Goal: Task Accomplishment & Management: Complete application form

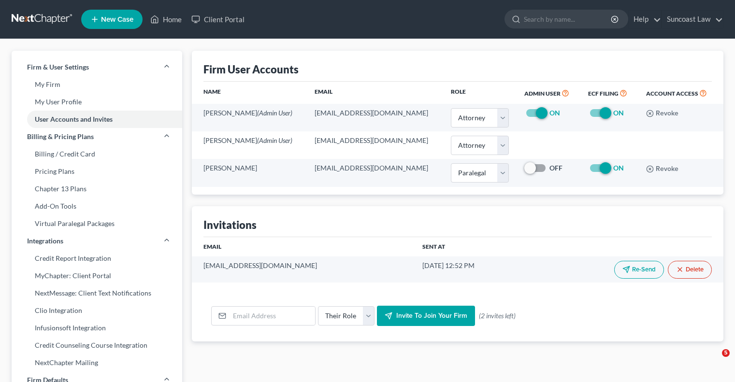
select select "0"
select select "1"
click at [168, 18] on link "Home" at bounding box center [165, 19] width 41 height 17
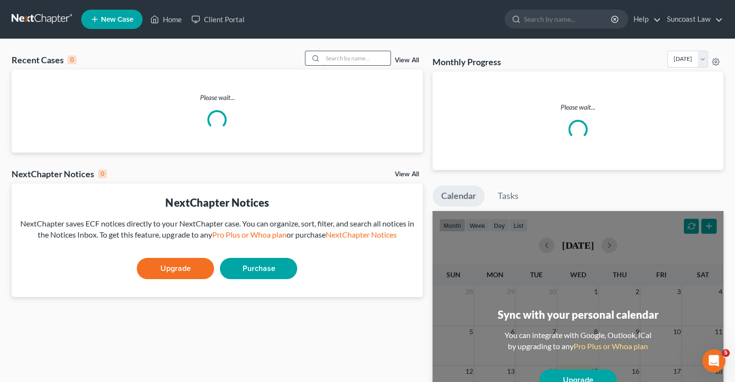
drag, startPoint x: 352, startPoint y: 63, endPoint x: 386, endPoint y: 55, distance: 35.3
click at [352, 63] on input "search" at bounding box center [357, 58] width 68 height 14
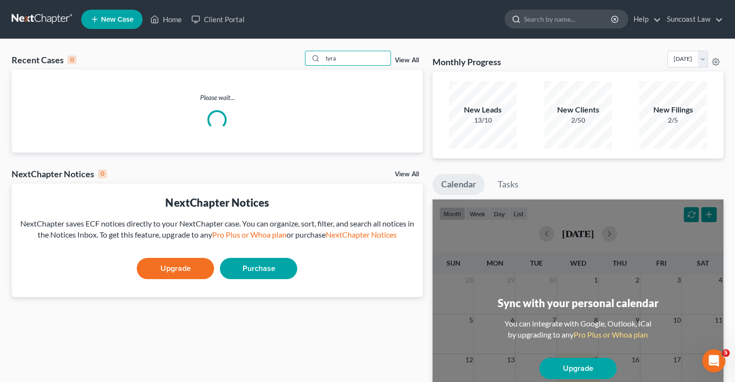
type input "tyra"
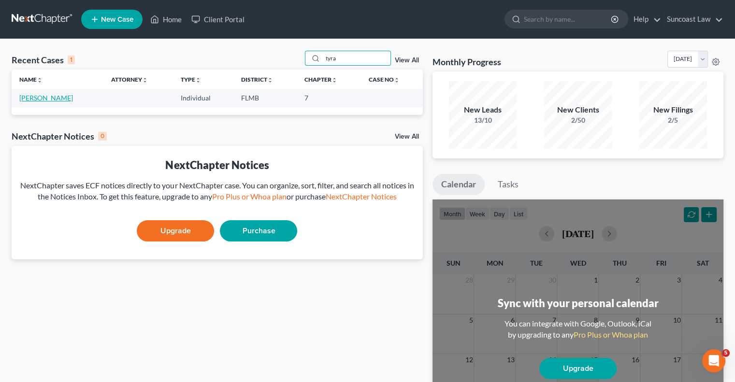
click at [33, 101] on link "[PERSON_NAME]" at bounding box center [46, 98] width 54 height 8
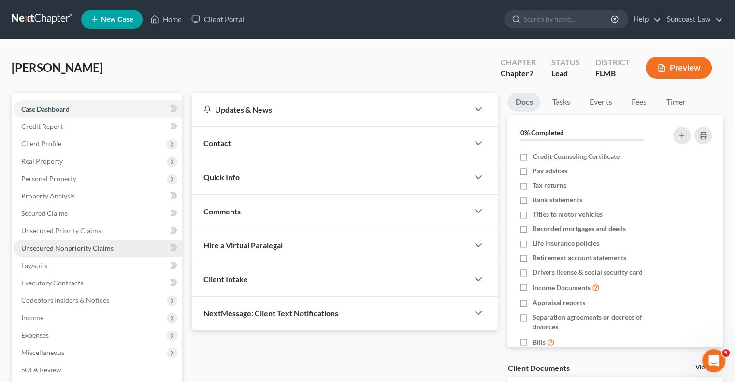
click at [86, 246] on span "Unsecured Nonpriority Claims" at bounding box center [67, 248] width 92 height 8
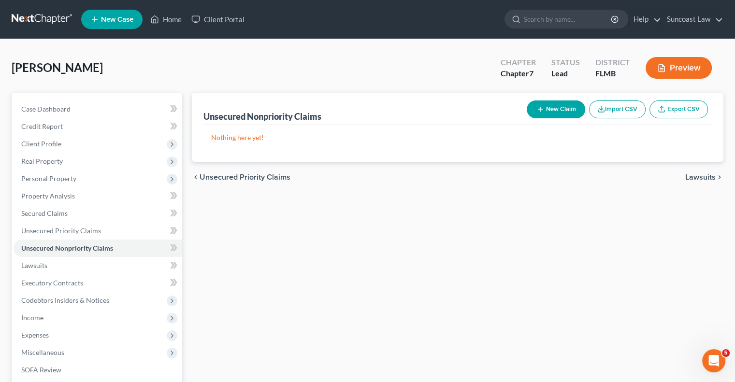
click at [545, 112] on button "New Claim" at bounding box center [556, 109] width 58 height 18
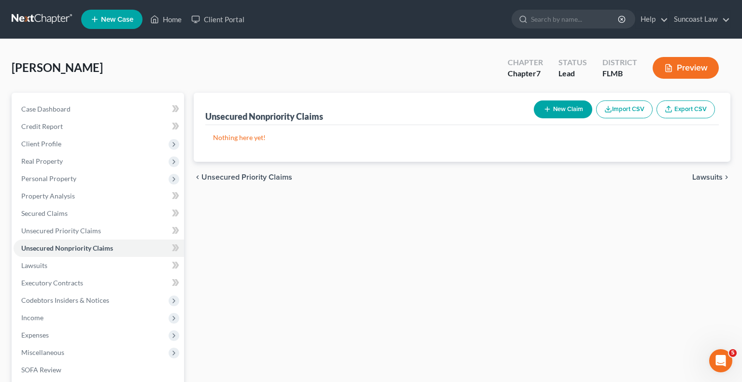
select select "0"
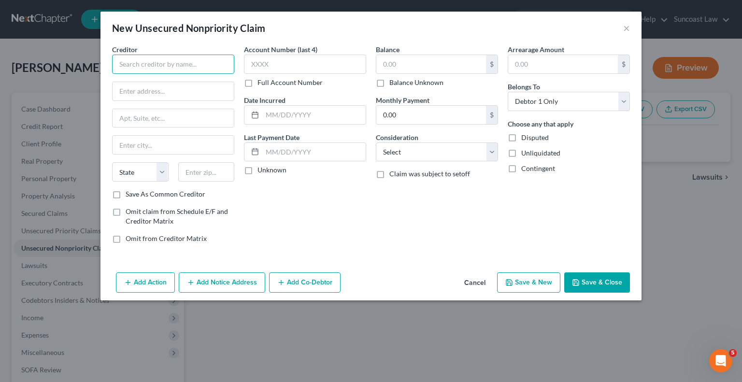
click at [174, 57] on input "text" at bounding box center [173, 64] width 122 height 19
type input "Cash App"
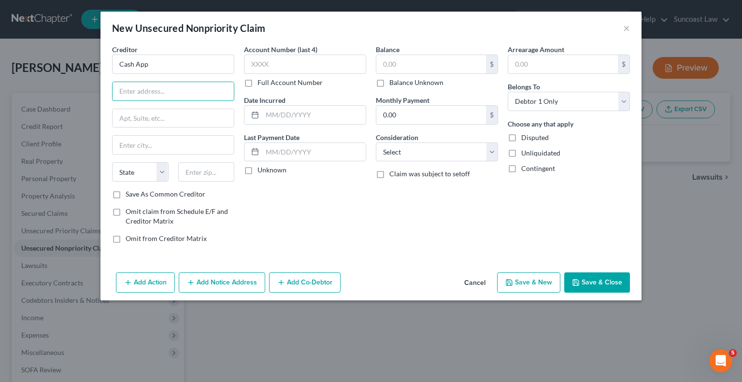
paste input "[STREET_ADDRESS]"
type input "[STREET_ADDRESS]"
type input "94612"
type input "[GEOGRAPHIC_DATA]"
select select "4"
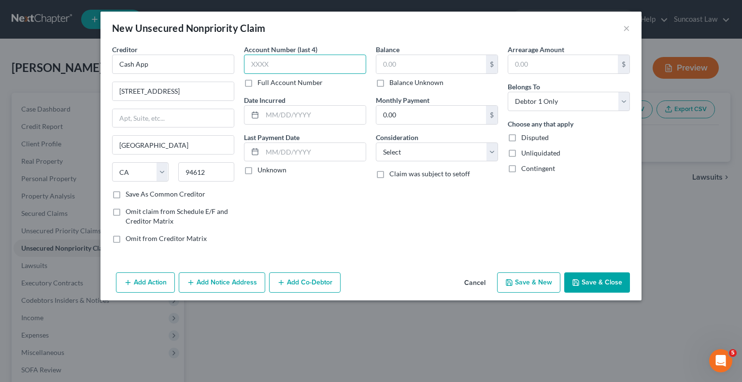
click at [329, 69] on input "text" at bounding box center [305, 64] width 122 height 19
drag, startPoint x: 276, startPoint y: 65, endPoint x: 197, endPoint y: 70, distance: 79.4
click at [197, 70] on div "Creditor * Cash App [GEOGRAPHIC_DATA][US_STATE] AZ CA CO CT DE DC [GEOGRAPHIC_D…" at bounding box center [370, 147] width 527 height 207
type input "6620"
click at [411, 66] on input "text" at bounding box center [431, 64] width 110 height 18
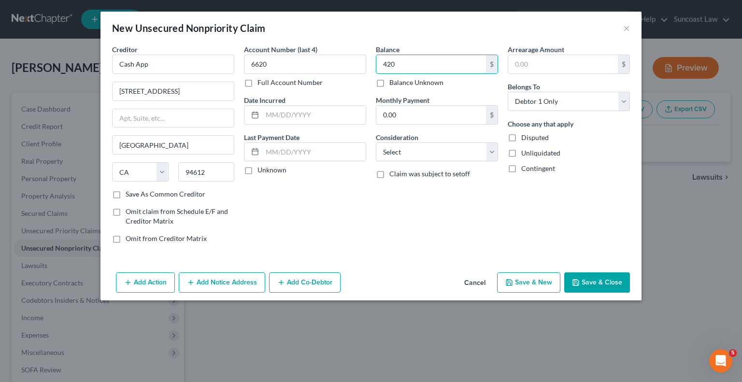
type input "420"
click at [609, 287] on button "Save & Close" at bounding box center [597, 282] width 66 height 20
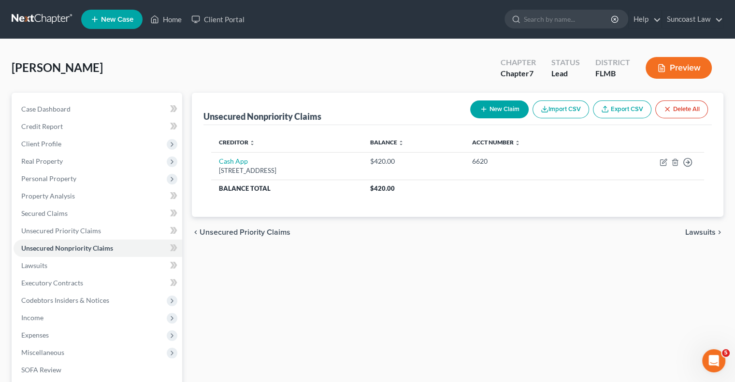
click at [497, 108] on button "New Claim" at bounding box center [499, 109] width 58 height 18
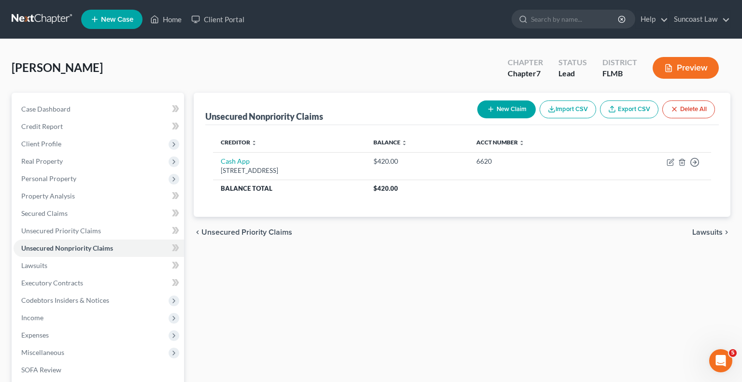
select select "0"
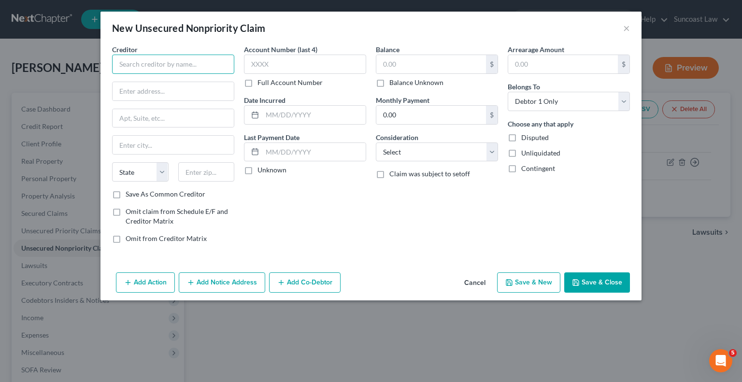
click at [202, 67] on input "text" at bounding box center [173, 64] width 122 height 19
paste input "loyal medical group"
click at [259, 64] on input "text" at bounding box center [305, 64] width 122 height 19
type input "loyal medical group"
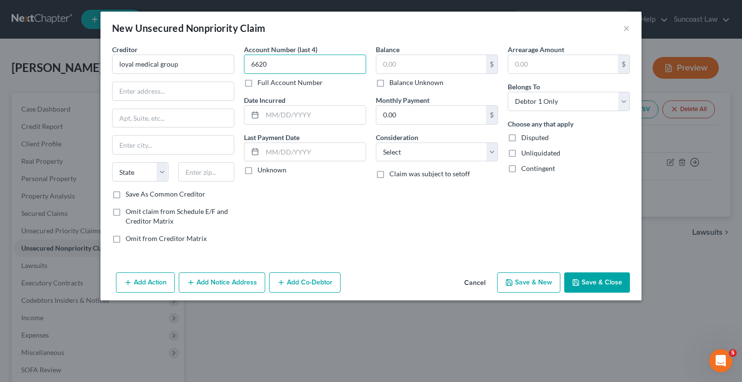
type input "6620"
click at [138, 91] on input "text" at bounding box center [173, 91] width 121 height 18
paste input "[STREET_ADDRESS]"
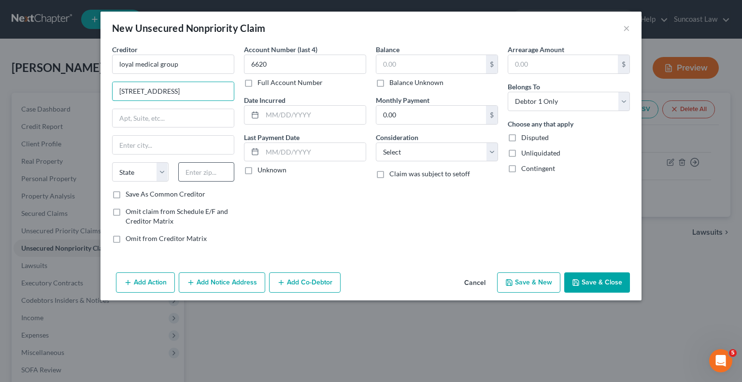
type input "[STREET_ADDRESS]"
click at [203, 170] on input "text" at bounding box center [206, 171] width 57 height 19
type input "33351"
type input "[GEOGRAPHIC_DATA]"
select select "9"
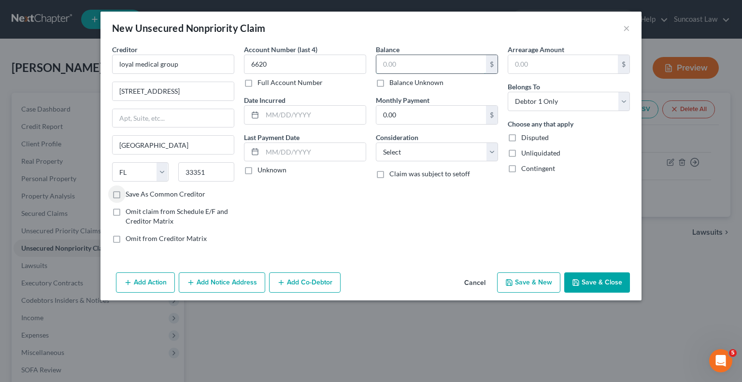
click at [448, 60] on input "text" at bounding box center [431, 64] width 110 height 18
type input "200"
click at [610, 276] on button "Save & Close" at bounding box center [597, 282] width 66 height 20
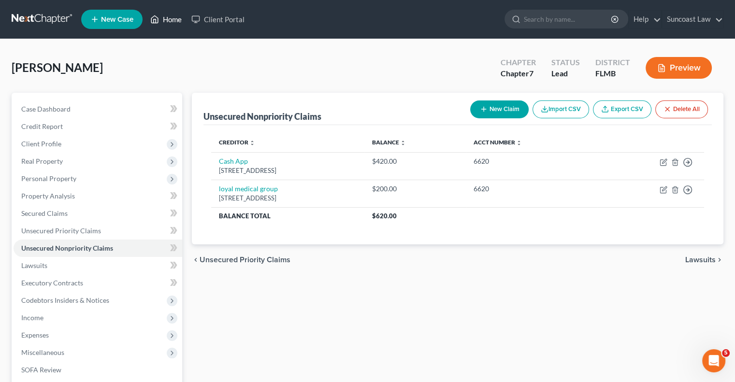
click at [174, 15] on link "Home" at bounding box center [165, 19] width 41 height 17
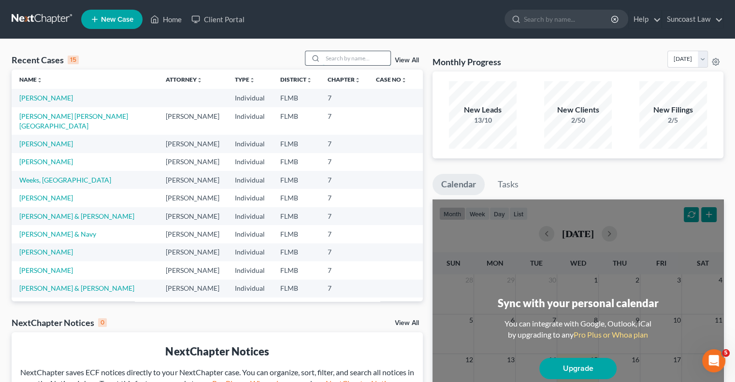
click at [362, 57] on input "search" at bounding box center [357, 58] width 68 height 14
type input "[PERSON_NAME]"
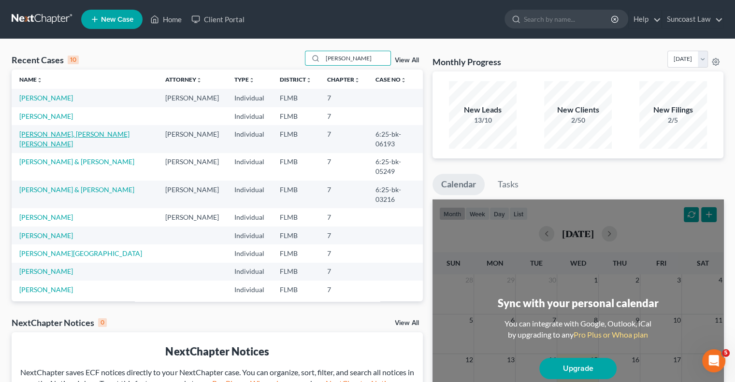
click at [81, 135] on link "[PERSON_NAME], [PERSON_NAME] [PERSON_NAME]" at bounding box center [74, 139] width 110 height 18
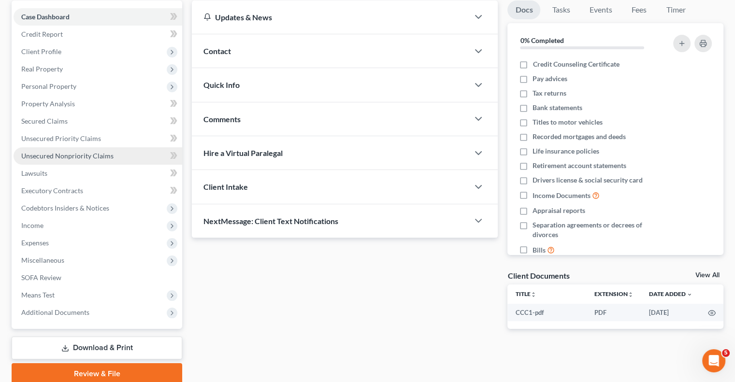
scroll to position [130, 0]
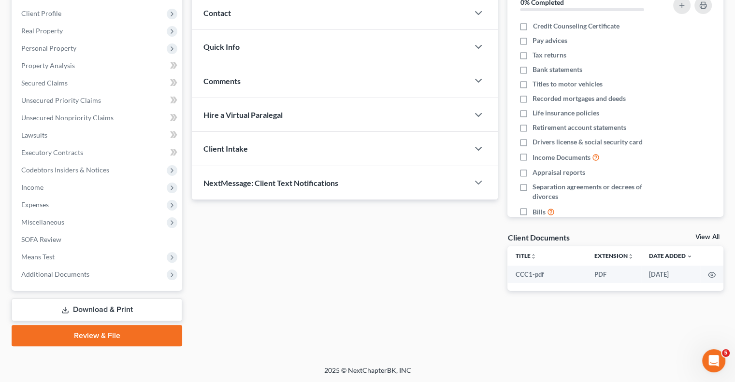
click at [102, 308] on link "Download & Print" at bounding box center [97, 310] width 171 height 23
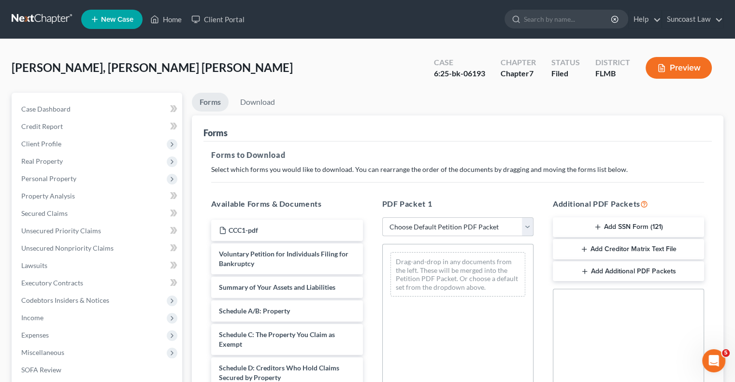
click at [443, 224] on select "Choose Default Petition PDF Packet Complete Bankruptcy Petition (all forms and …" at bounding box center [457, 226] width 151 height 19
select select "0"
click at [382, 217] on select "Choose Default Petition PDF Packet Complete Bankruptcy Petition (all forms and …" at bounding box center [457, 226] width 151 height 19
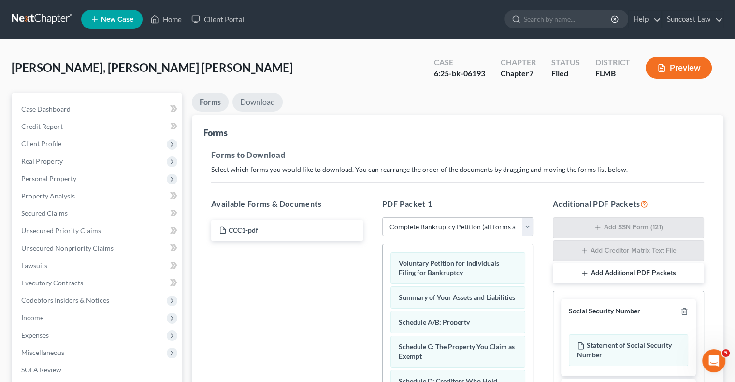
click at [269, 98] on link "Download" at bounding box center [257, 102] width 50 height 19
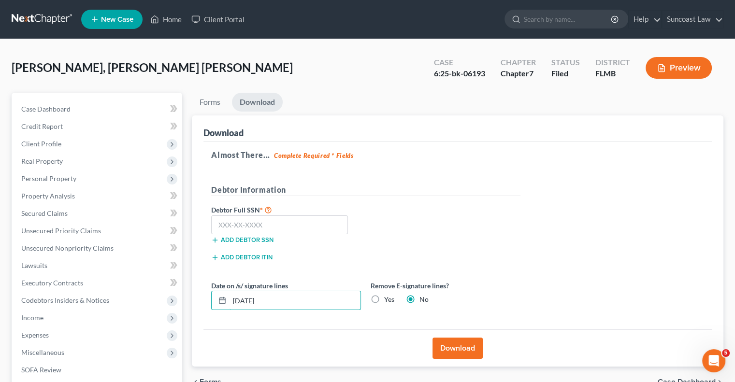
drag, startPoint x: 276, startPoint y: 297, endPoint x: 195, endPoint y: 290, distance: 81.5
click at [192, 290] on div "Download Almost There... Complete Required * Fields Debtor Information Debtor F…" at bounding box center [457, 241] width 531 height 252
type input "[DATE]"
click at [463, 343] on button "Download" at bounding box center [457, 348] width 50 height 21
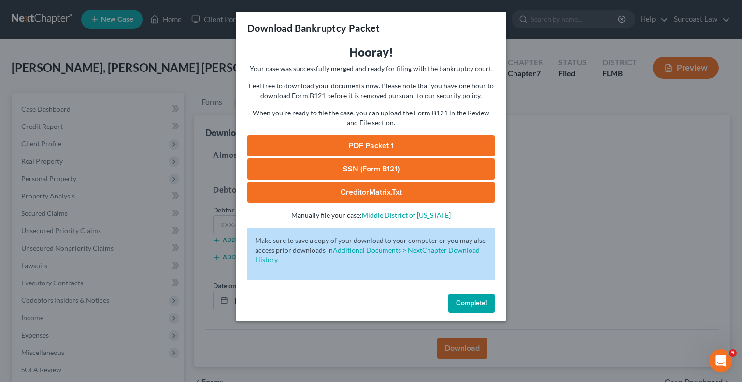
click at [362, 142] on link "PDF Packet 1" at bounding box center [370, 145] width 247 height 21
click at [472, 308] on button "Complete!" at bounding box center [471, 303] width 46 height 19
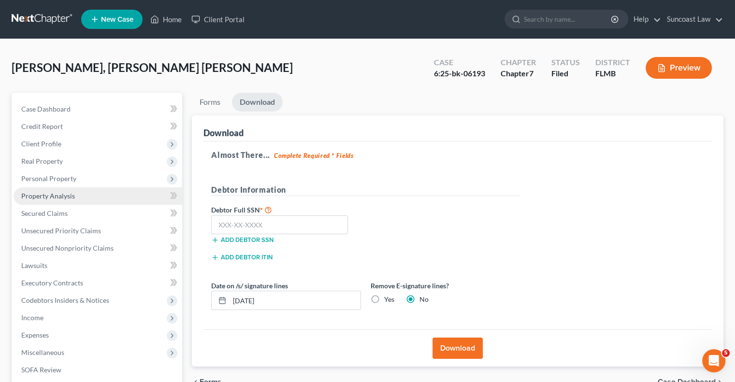
click at [75, 198] on link "Property Analysis" at bounding box center [98, 195] width 169 height 17
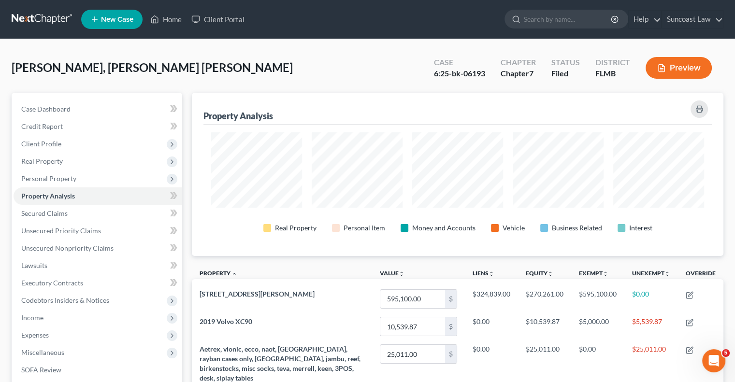
scroll to position [193, 0]
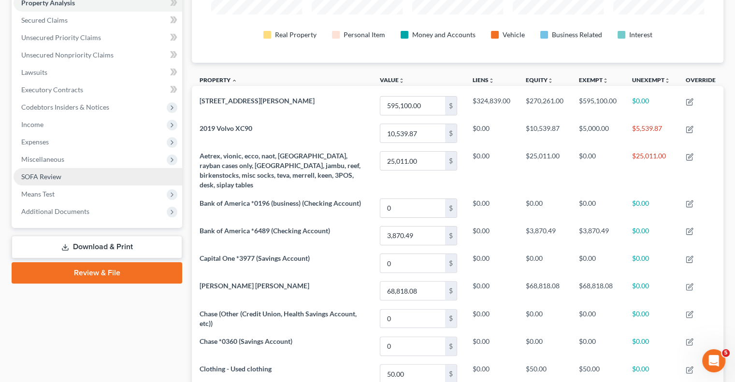
click at [40, 179] on span "SOFA Review" at bounding box center [41, 176] width 40 height 8
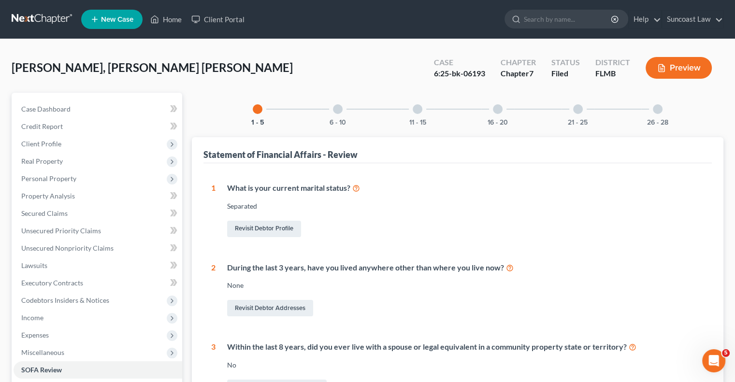
click at [502, 108] on div "16 - 20" at bounding box center [497, 109] width 33 height 33
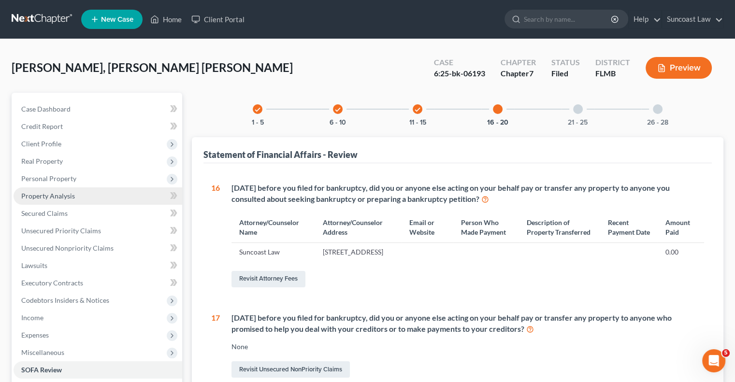
click at [72, 197] on span "Property Analysis" at bounding box center [48, 196] width 54 height 8
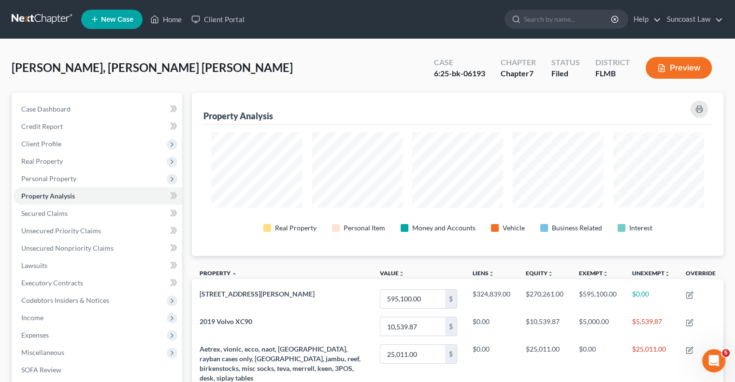
scroll to position [163, 531]
click at [180, 16] on link "Home" at bounding box center [165, 19] width 41 height 17
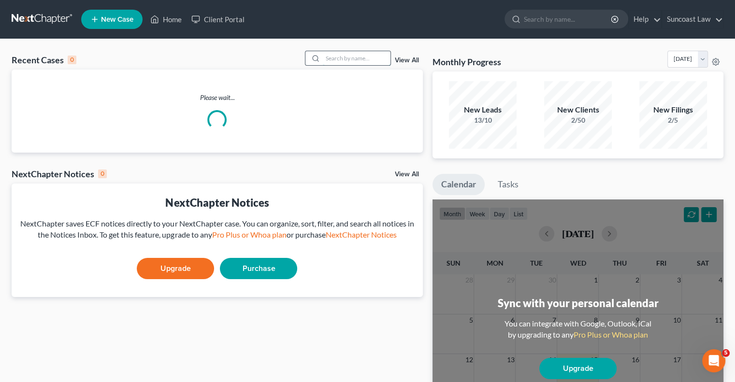
click at [367, 56] on input "search" at bounding box center [357, 58] width 68 height 14
type input "[PERSON_NAME]"
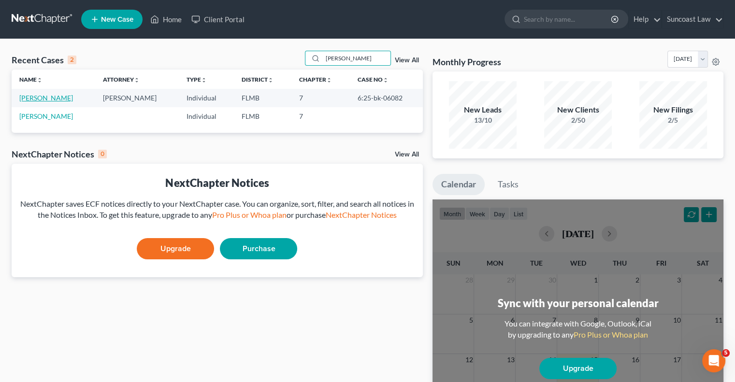
click at [29, 97] on link "[PERSON_NAME]" at bounding box center [46, 98] width 54 height 8
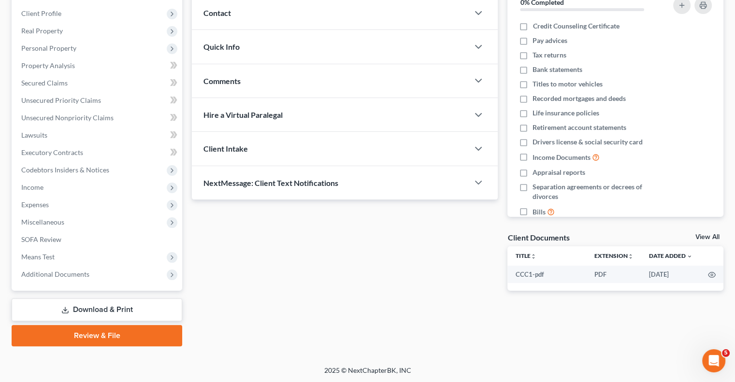
click at [120, 311] on link "Download & Print" at bounding box center [97, 310] width 171 height 23
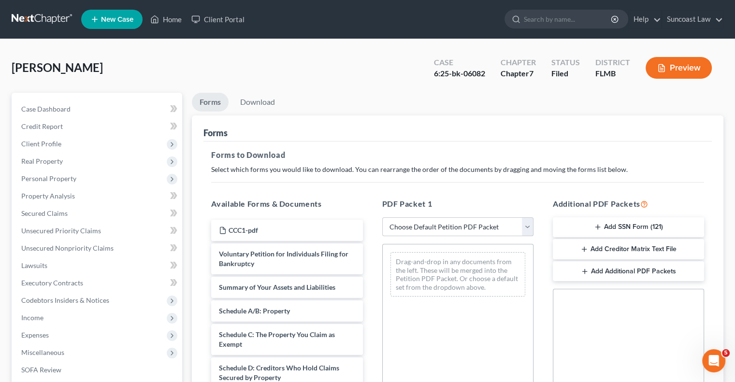
click at [417, 222] on select "Choose Default Petition PDF Packet Complete Bankruptcy Petition (all forms and …" at bounding box center [457, 226] width 151 height 19
select select "0"
click at [382, 217] on select "Choose Default Petition PDF Packet Complete Bankruptcy Petition (all forms and …" at bounding box center [457, 226] width 151 height 19
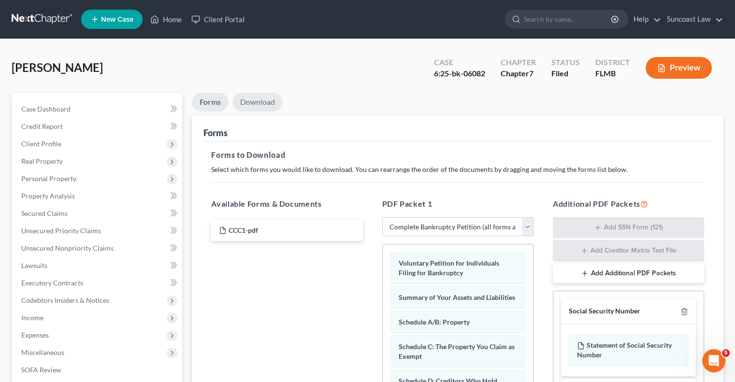
click at [257, 103] on link "Download" at bounding box center [257, 102] width 50 height 19
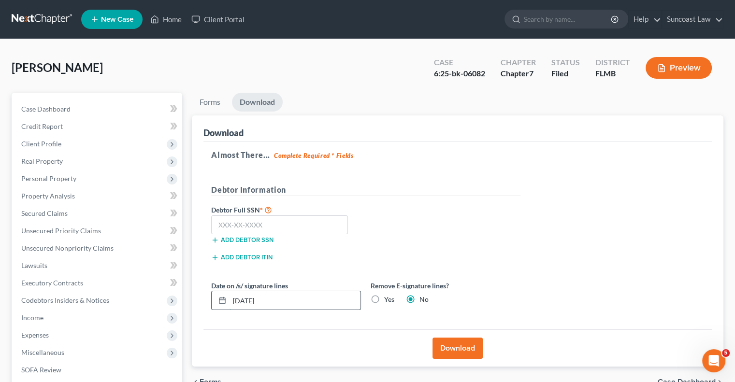
drag, startPoint x: 256, startPoint y: 297, endPoint x: 222, endPoint y: 293, distance: 33.6
click at [222, 293] on div "[DATE]" at bounding box center [286, 300] width 150 height 19
type input "[DATE]"
click at [458, 347] on button "Download" at bounding box center [457, 348] width 50 height 21
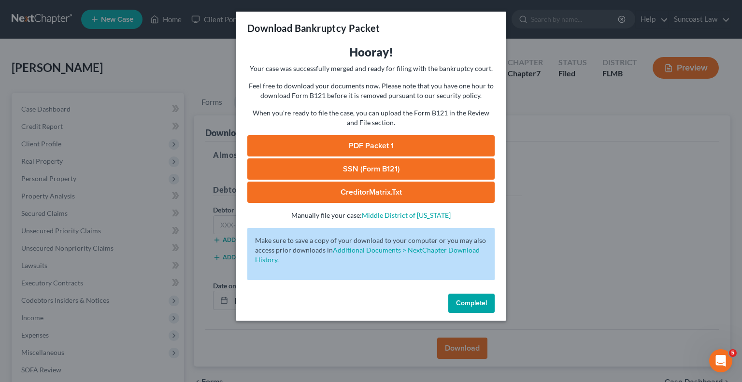
click at [412, 144] on link "PDF Packet 1" at bounding box center [370, 145] width 247 height 21
click at [482, 300] on span "Complete!" at bounding box center [471, 303] width 31 height 8
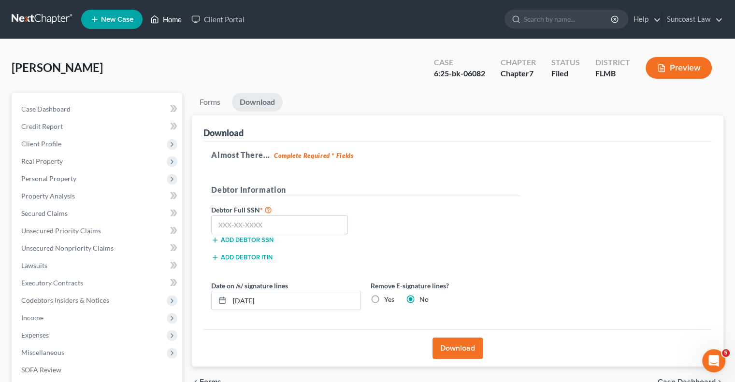
drag, startPoint x: 176, startPoint y: 19, endPoint x: 180, endPoint y: 23, distance: 5.5
click at [176, 19] on link "Home" at bounding box center [165, 19] width 41 height 17
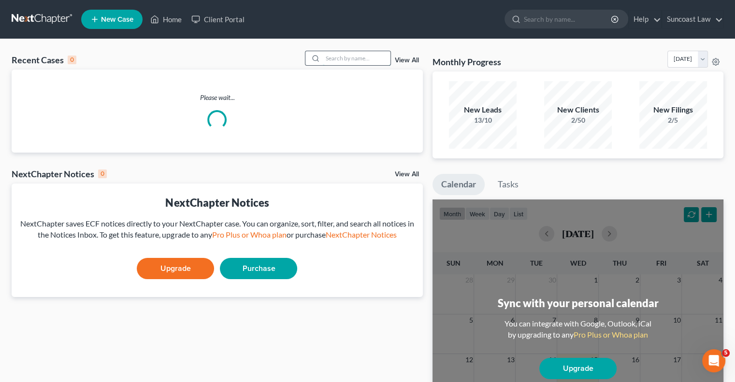
click at [341, 58] on input "search" at bounding box center [357, 58] width 68 height 14
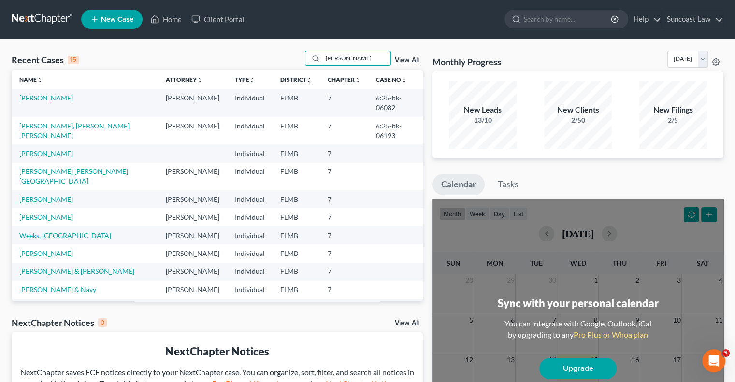
type input "[PERSON_NAME]"
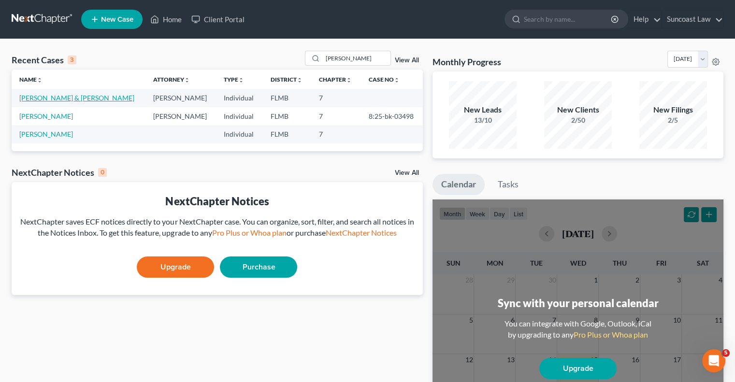
click at [59, 98] on link "[PERSON_NAME] & [PERSON_NAME]" at bounding box center [76, 98] width 115 height 8
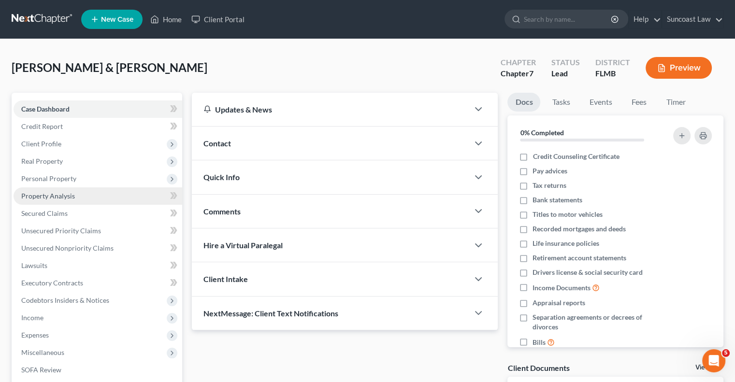
click at [64, 193] on span "Property Analysis" at bounding box center [48, 196] width 54 height 8
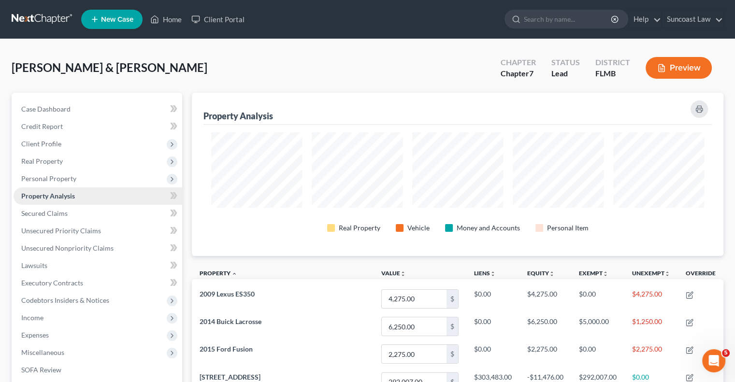
scroll to position [163, 531]
click at [56, 316] on span "Income" at bounding box center [98, 317] width 169 height 17
click at [74, 332] on span "Employment Income" at bounding box center [72, 335] width 62 height 8
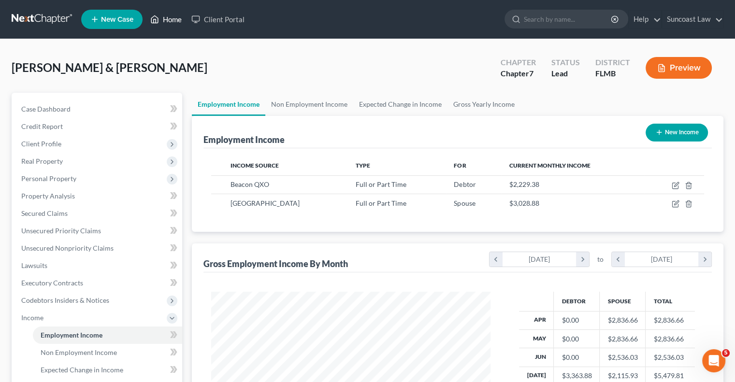
click at [168, 18] on link "Home" at bounding box center [165, 19] width 41 height 17
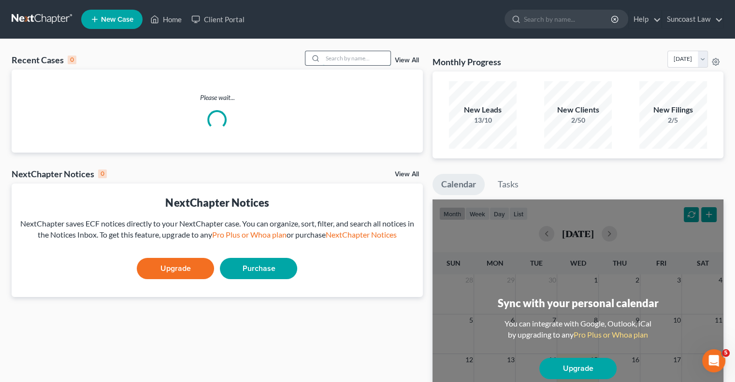
click at [360, 59] on input "search" at bounding box center [357, 58] width 68 height 14
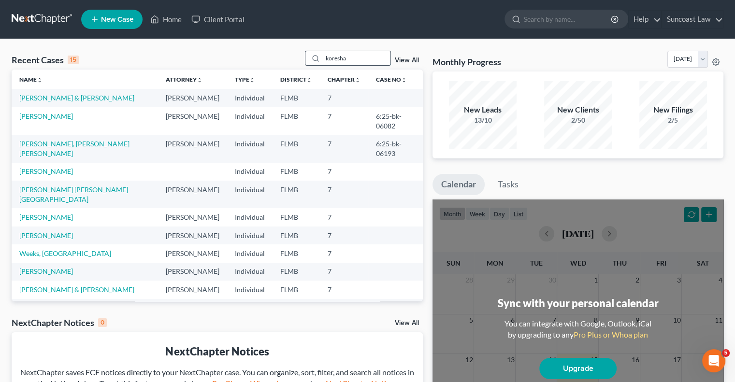
type input "koresha"
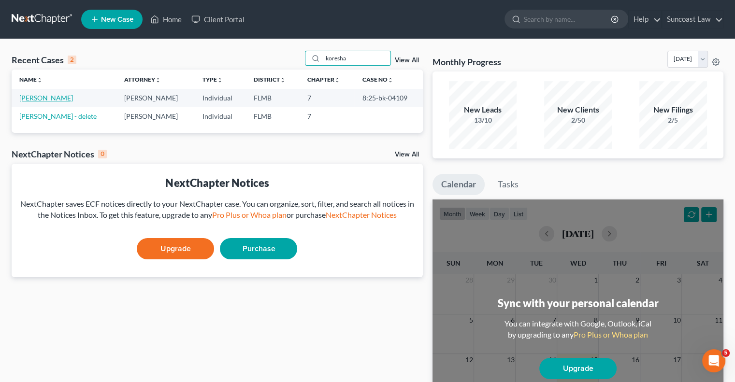
click at [57, 98] on link "[PERSON_NAME]" at bounding box center [46, 98] width 54 height 8
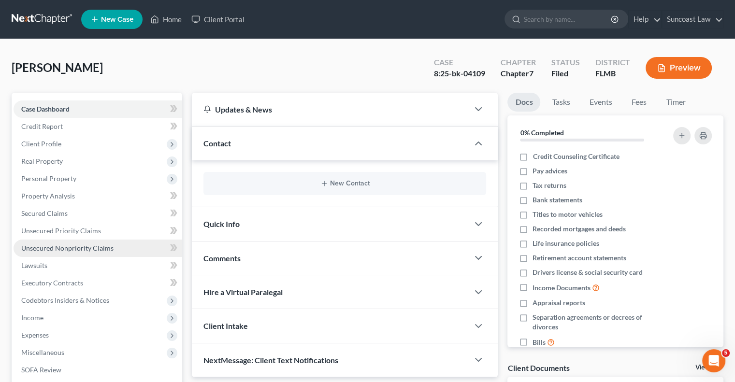
click at [108, 249] on span "Unsecured Nonpriority Claims" at bounding box center [67, 248] width 92 height 8
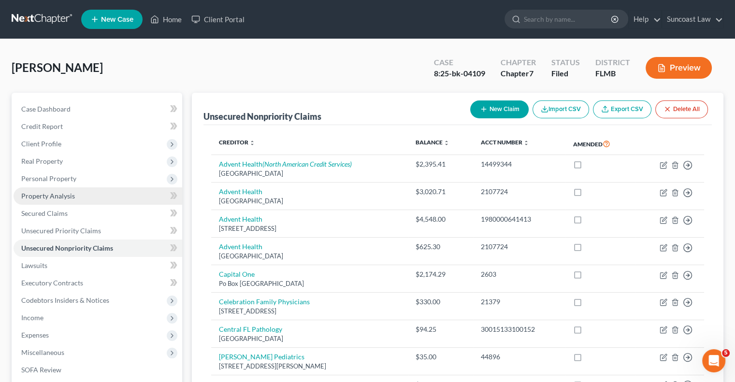
click at [64, 200] on link "Property Analysis" at bounding box center [98, 195] width 169 height 17
